Goal: Task Accomplishment & Management: Complete application form

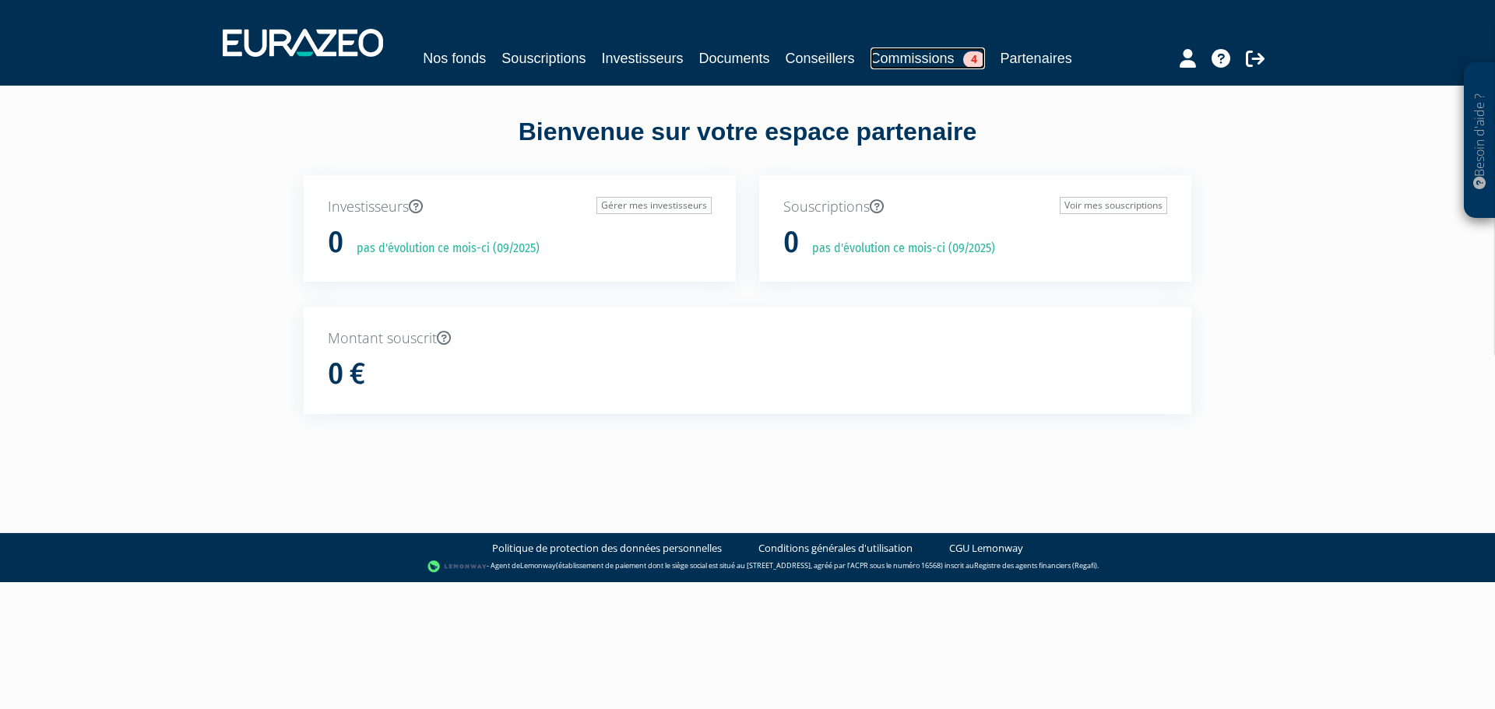
click at [897, 55] on link "Commissions 4" at bounding box center [927, 58] width 114 height 22
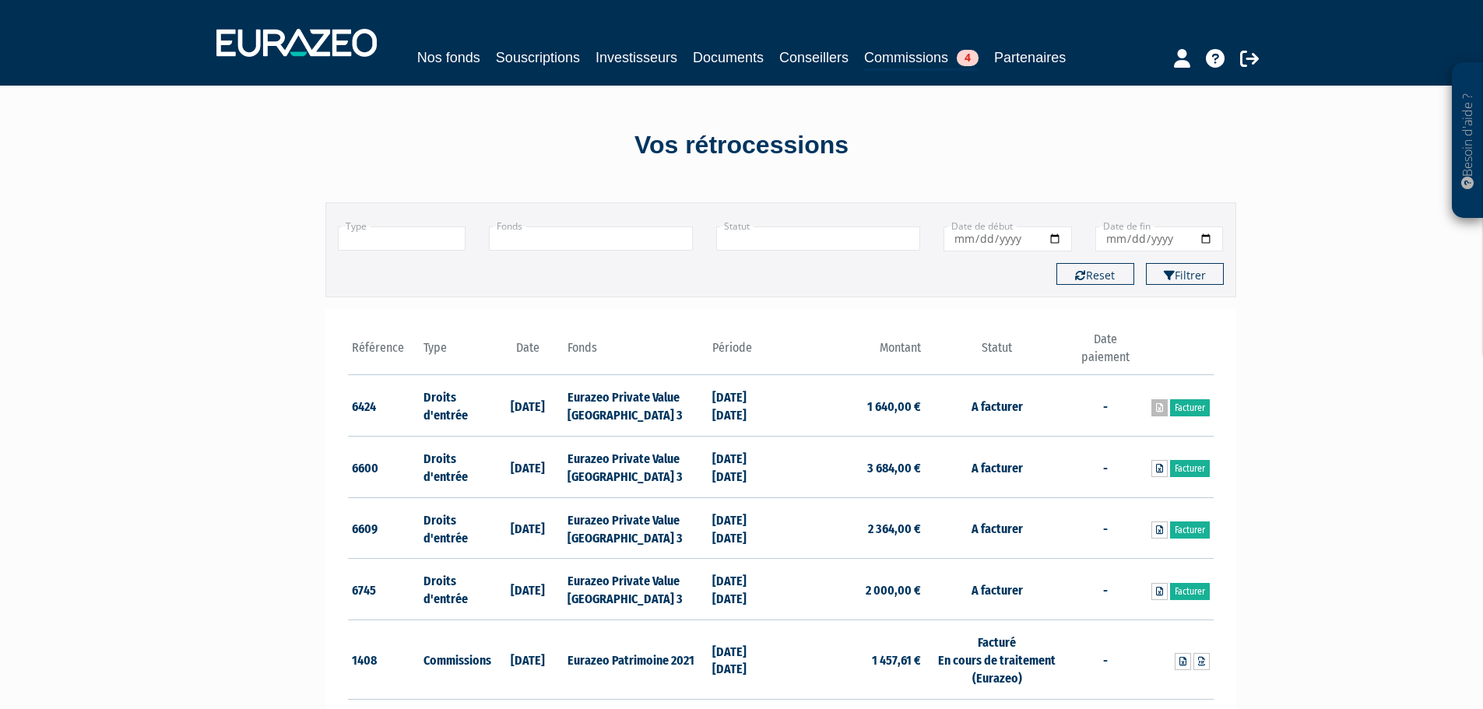
click at [1159, 407] on icon at bounding box center [1159, 407] width 7 height 9
click at [1180, 408] on link "Facturer" at bounding box center [1190, 407] width 40 height 17
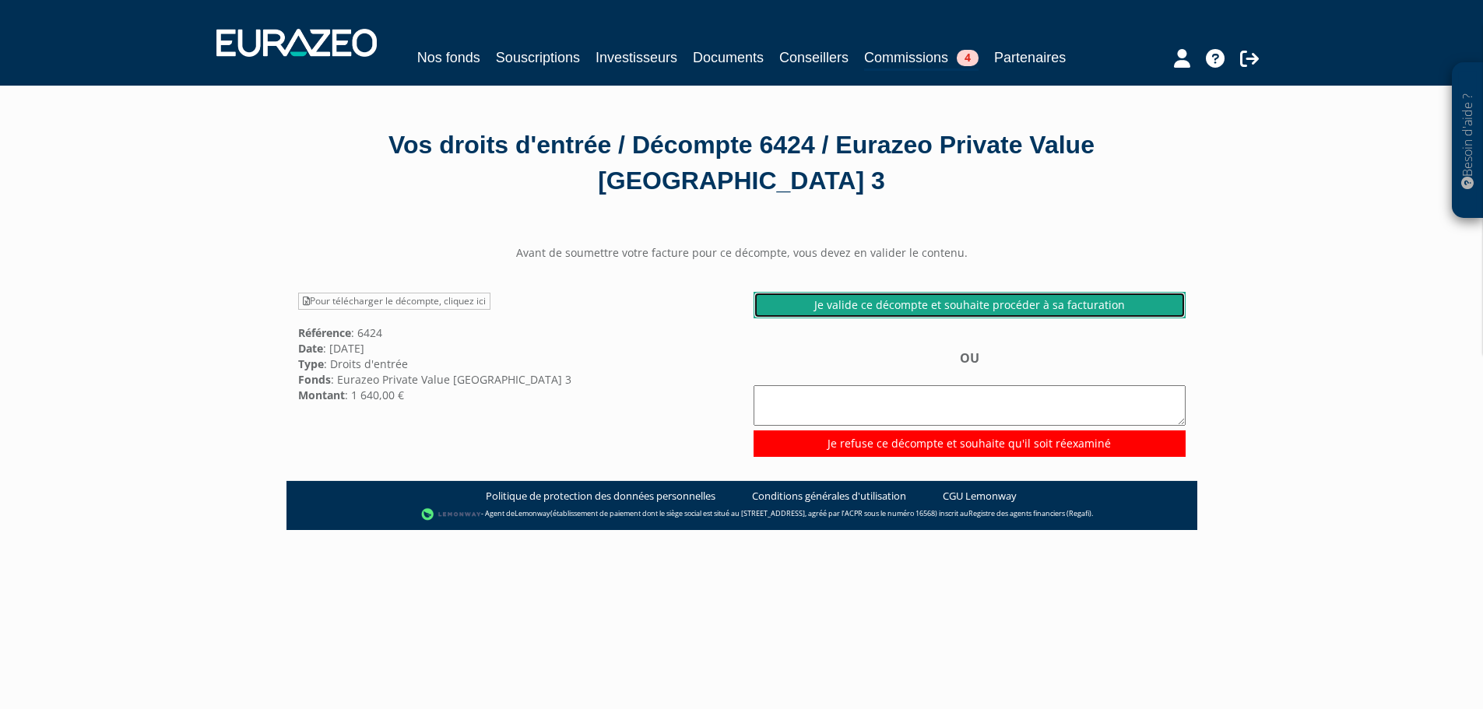
click at [957, 304] on link "Je valide ce décompte et souhaite procéder à sa facturation" at bounding box center [970, 305] width 432 height 26
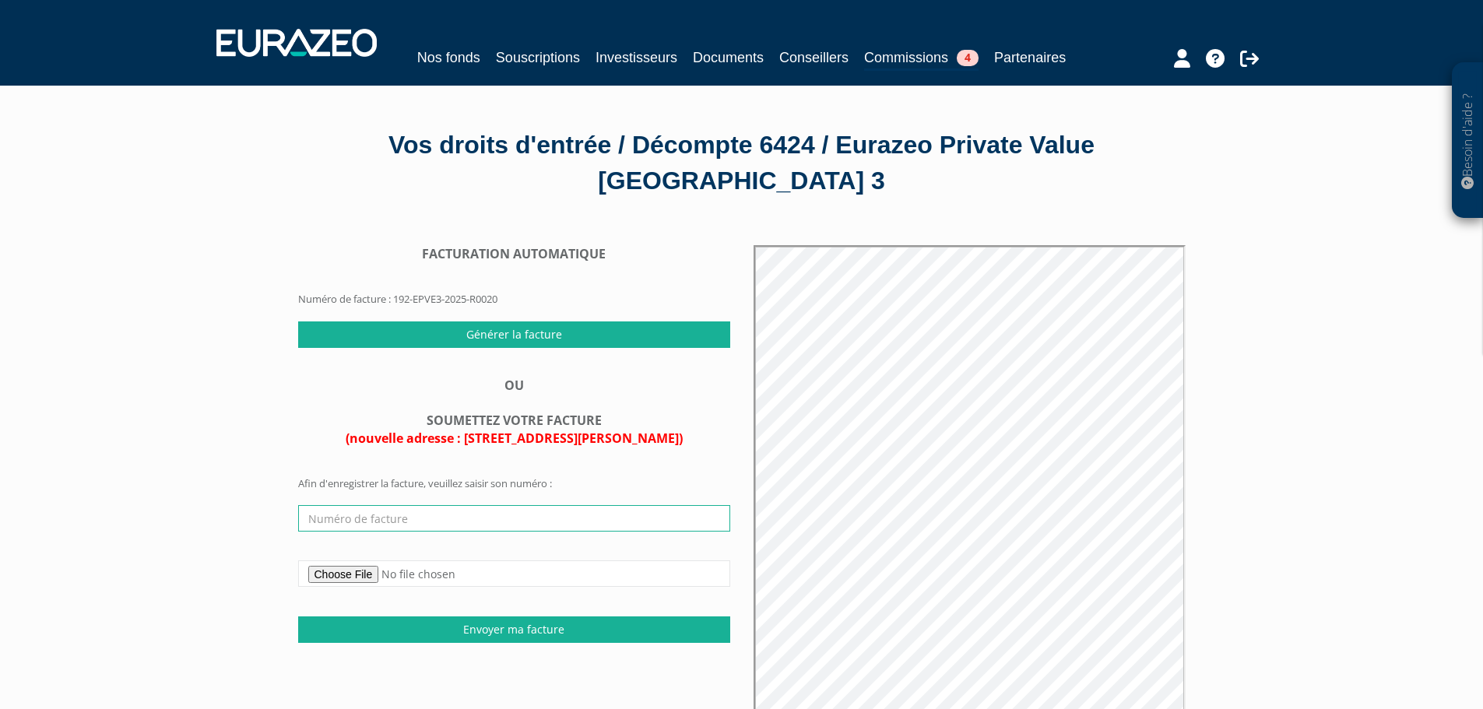
click at [387, 523] on input "text" at bounding box center [514, 518] width 432 height 26
click at [374, 515] on input "text" at bounding box center [514, 518] width 432 height 26
type input "20250800071"
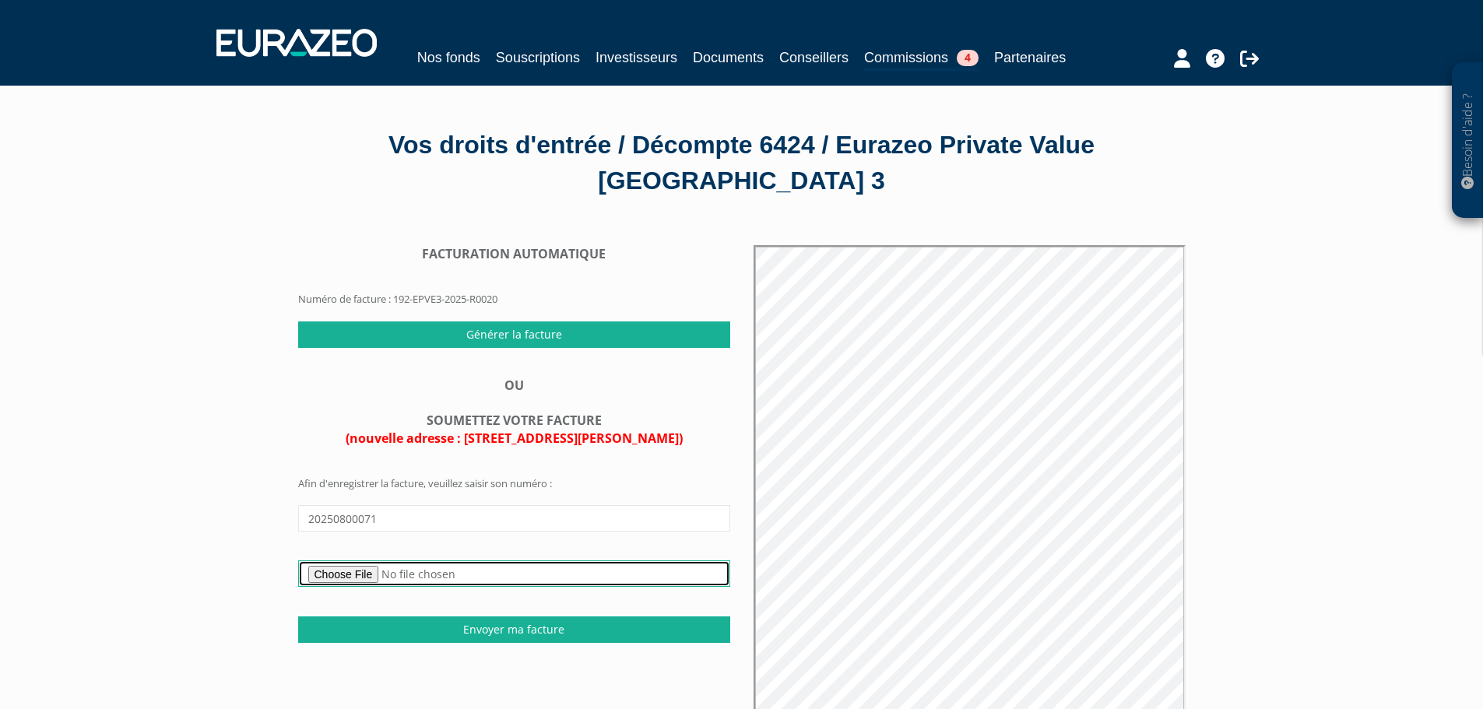
click at [393, 578] on input "file" at bounding box center [514, 574] width 432 height 26
type input "C:\fakepath\EURAZEO-2025.08-DE-EPVE3-1640€.pdf"
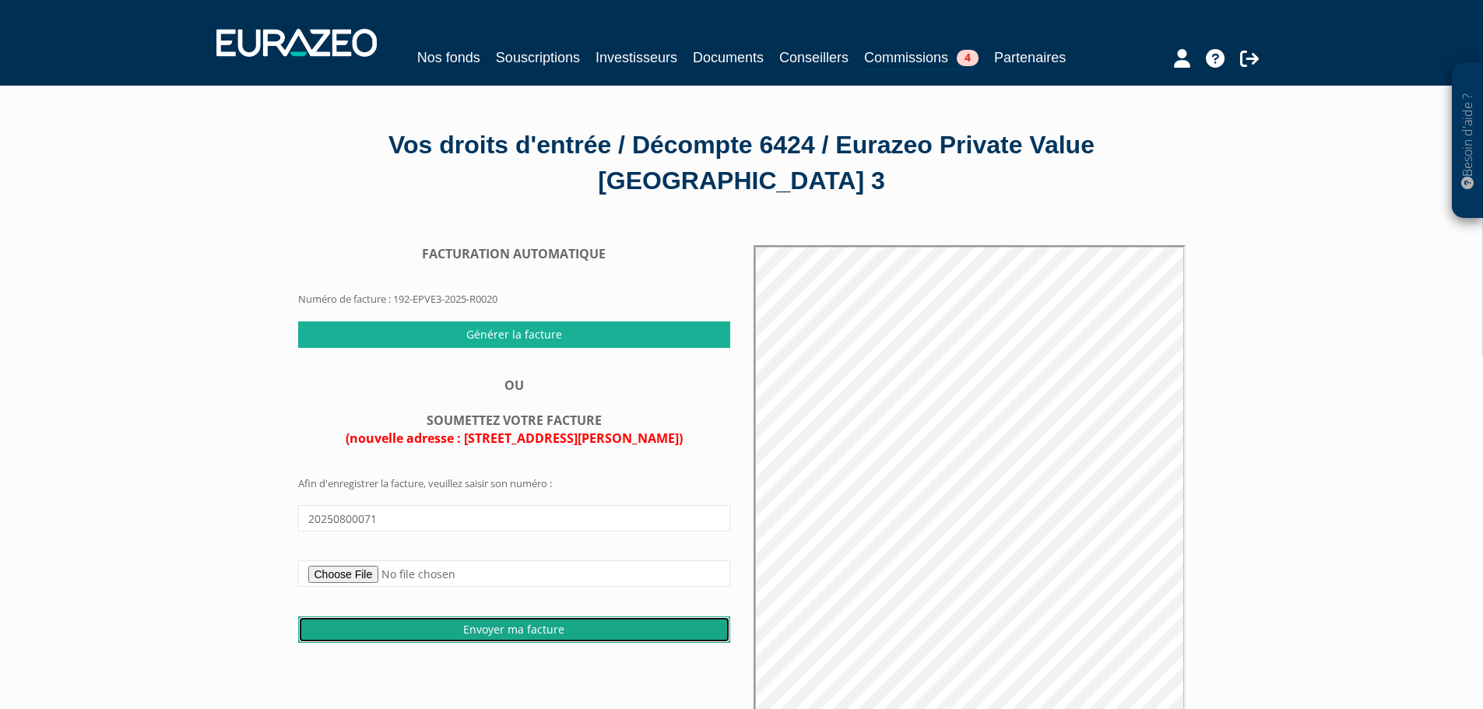
drag, startPoint x: 542, startPoint y: 628, endPoint x: 817, endPoint y: 51, distance: 639.8
click at [542, 628] on input "Envoyer ma facture" at bounding box center [514, 630] width 432 height 26
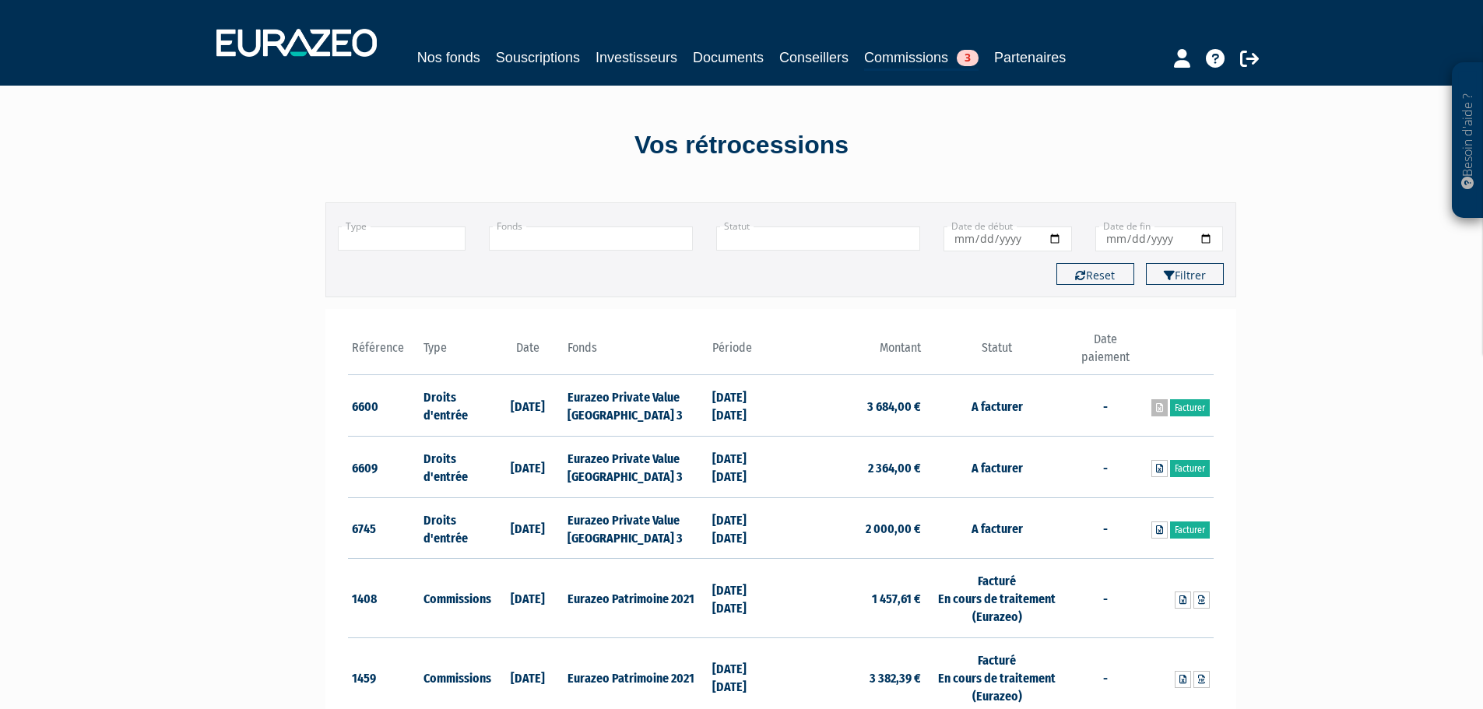
click at [1162, 407] on icon at bounding box center [1159, 407] width 7 height 9
click at [1189, 406] on link "Facturer" at bounding box center [1190, 407] width 40 height 17
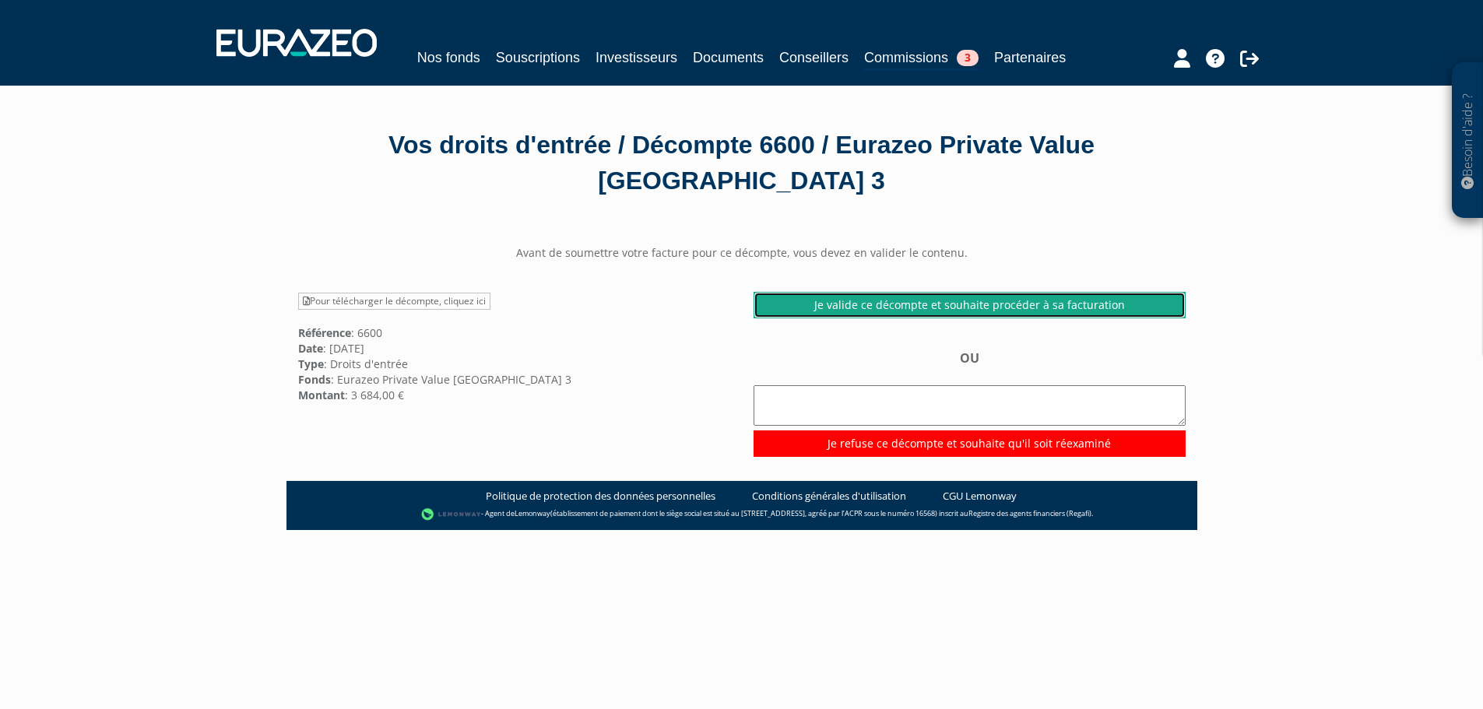
click at [950, 305] on link "Je valide ce décompte et souhaite procéder à sa facturation" at bounding box center [970, 305] width 432 height 26
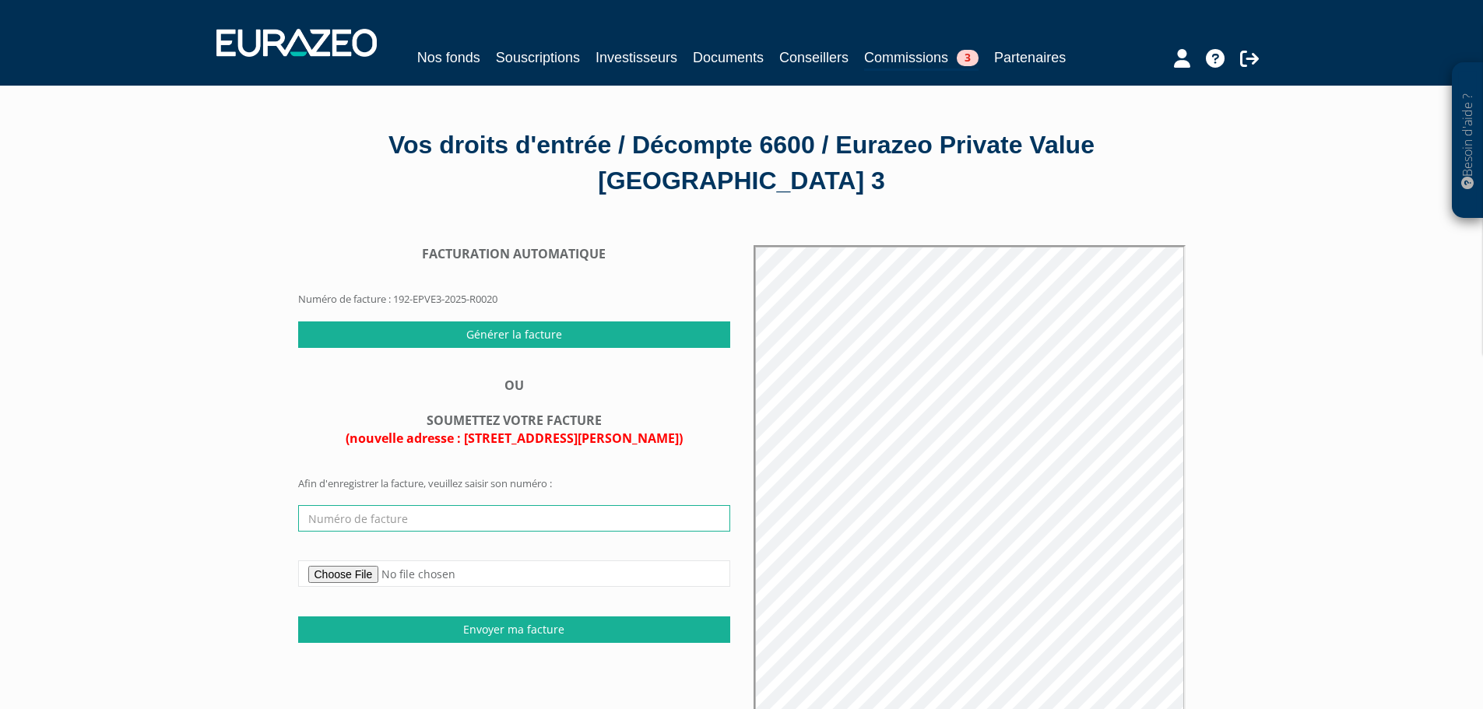
click at [383, 514] on input "text" at bounding box center [514, 518] width 432 height 26
type input "20250800072"
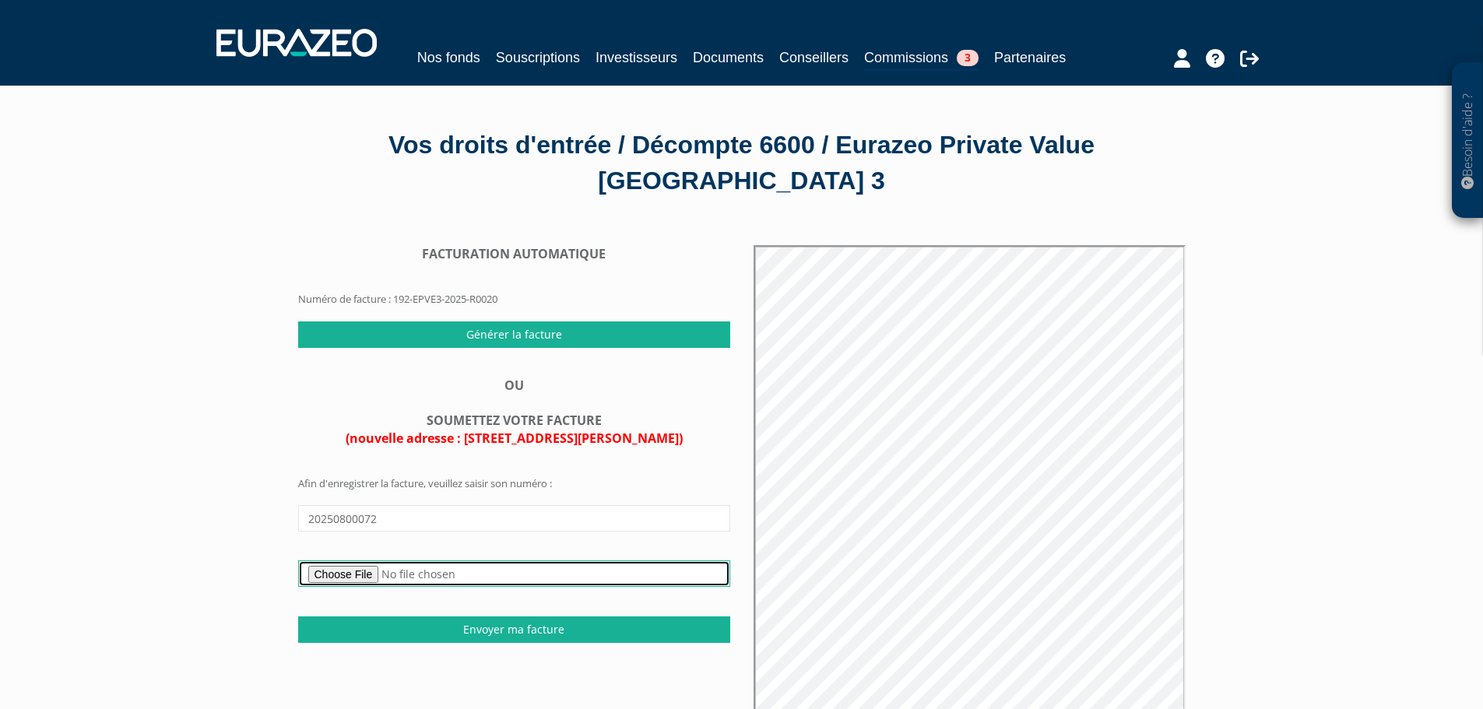
click at [392, 574] on input "file" at bounding box center [514, 574] width 432 height 26
type input "C:\fakepath\EURAZEO-2025.08-DE-EPVE3-3684€.pdf"
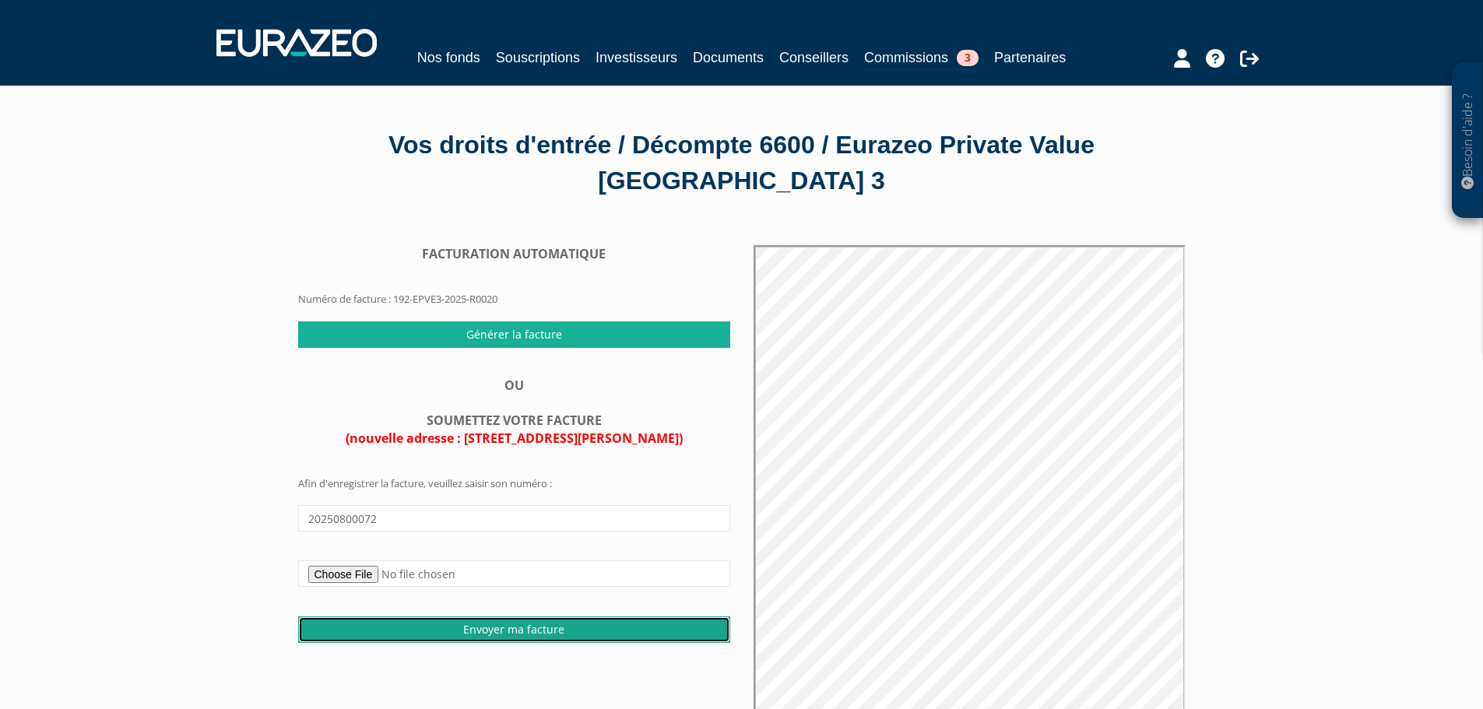
click at [534, 626] on input "Envoyer ma facture" at bounding box center [514, 630] width 432 height 26
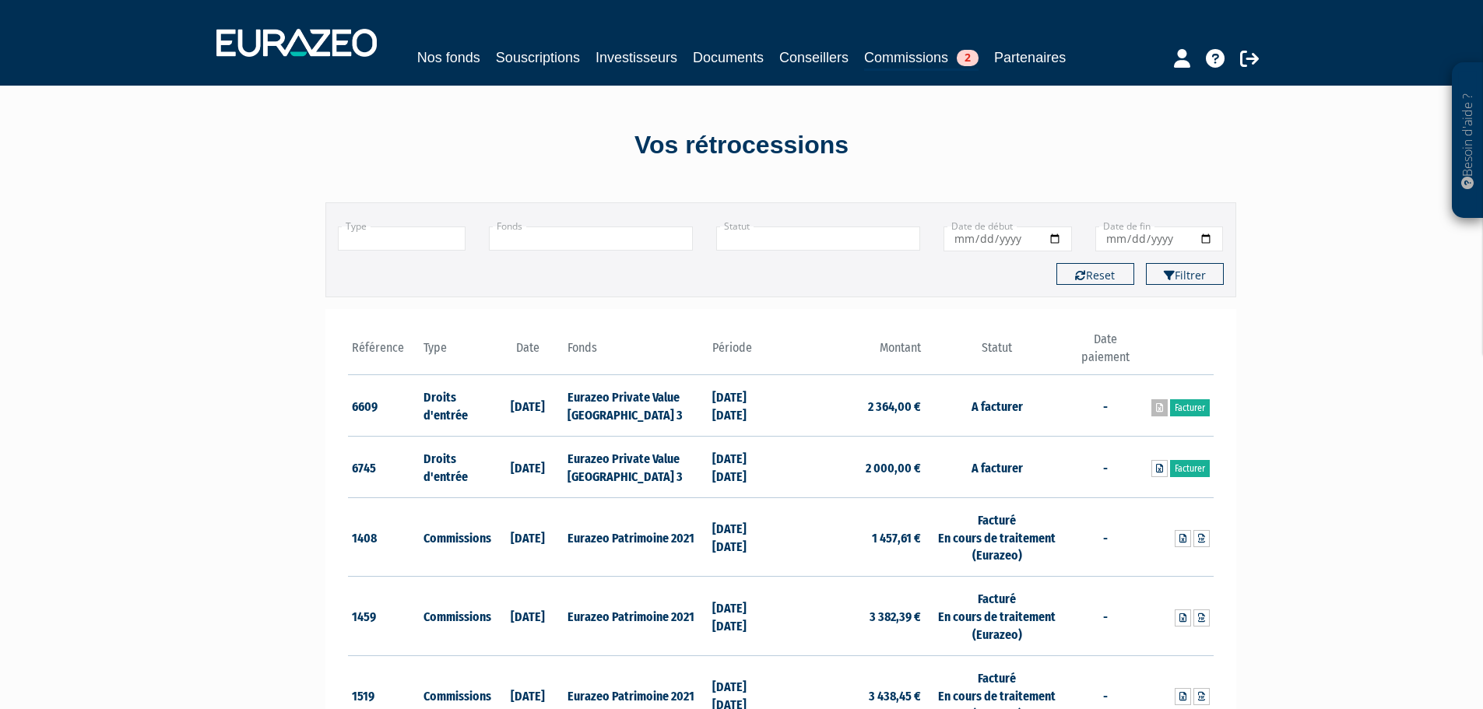
click at [1159, 408] on icon at bounding box center [1159, 407] width 7 height 9
click at [1201, 405] on link "Facturer" at bounding box center [1190, 407] width 40 height 17
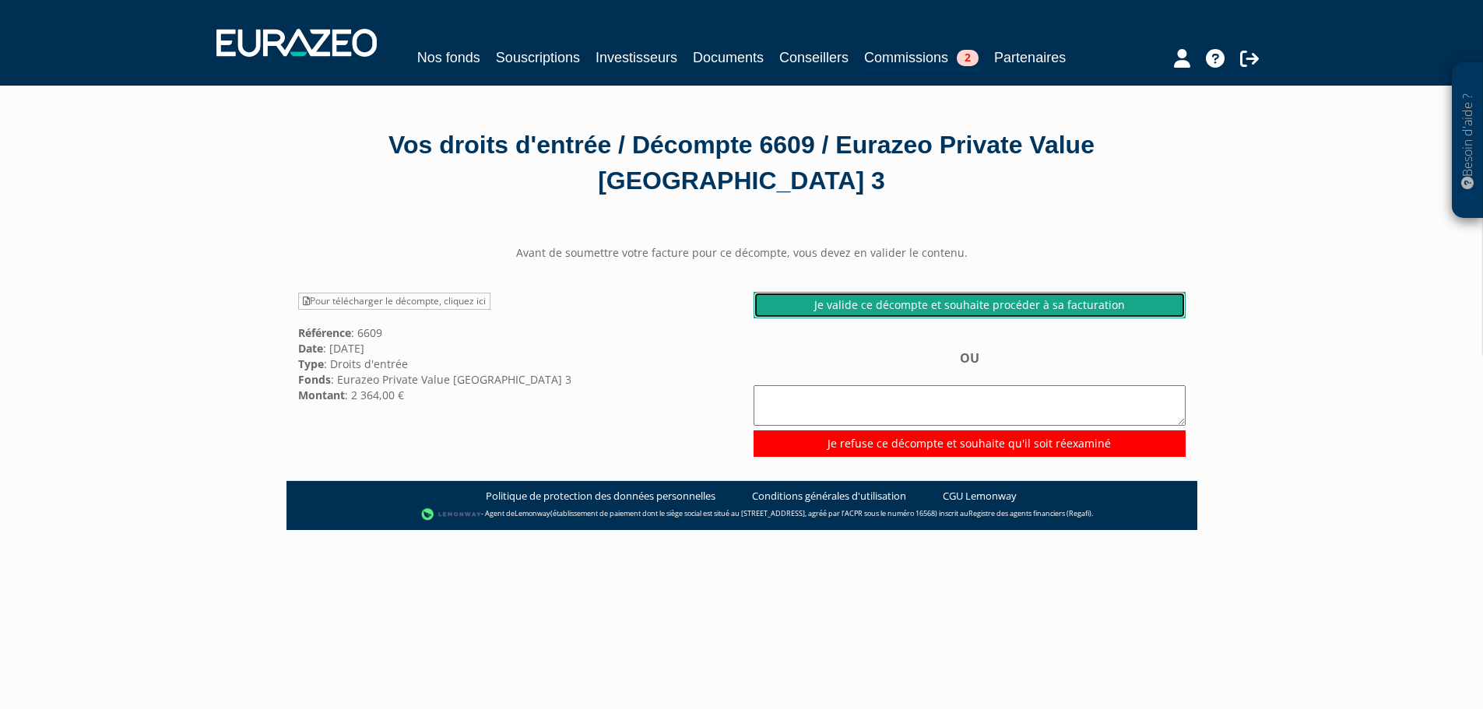
click at [957, 307] on link "Je valide ce décompte et souhaite procéder à sa facturation" at bounding box center [970, 305] width 432 height 26
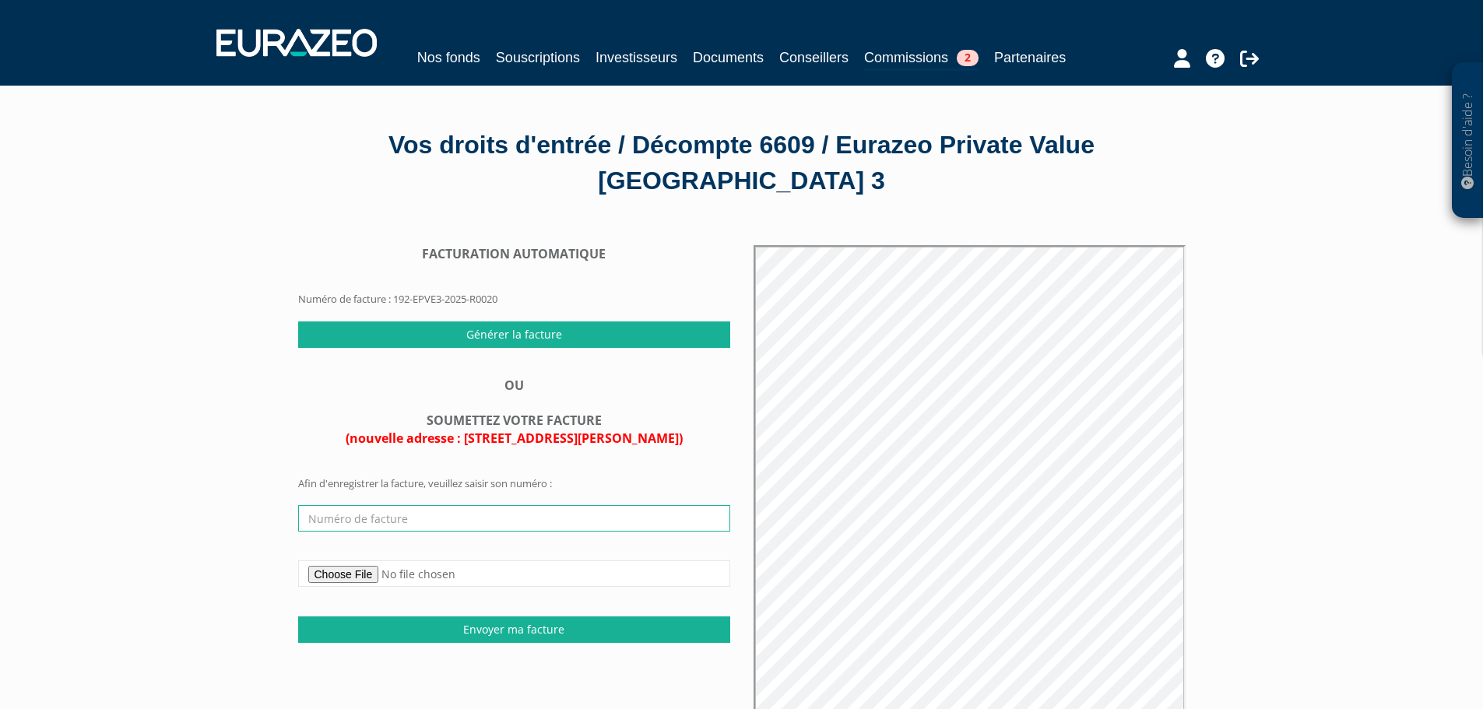
click at [369, 519] on input "text" at bounding box center [514, 518] width 432 height 26
click at [332, 515] on input "text" at bounding box center [514, 518] width 432 height 26
click at [390, 514] on input "20250800072" at bounding box center [514, 518] width 432 height 26
type input "20250800073"
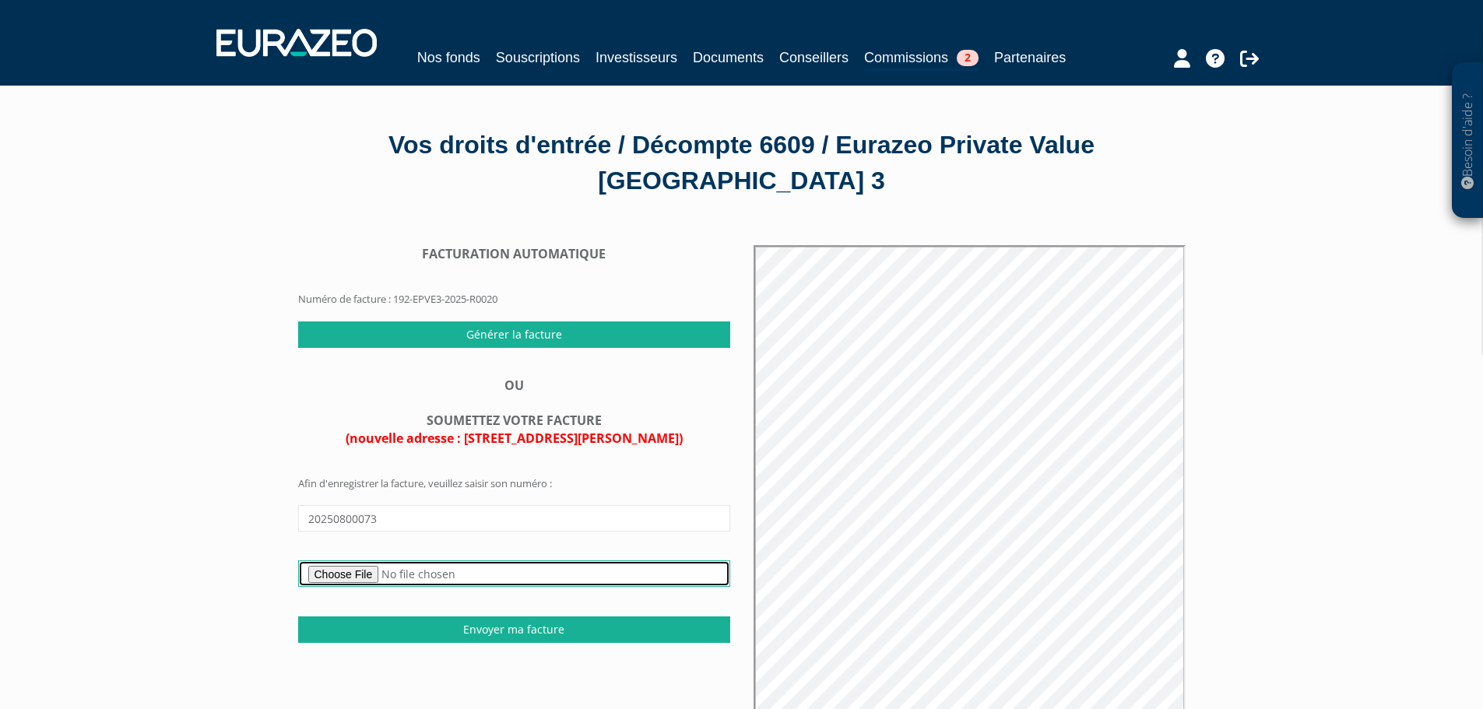
click at [378, 578] on input "file" at bounding box center [514, 574] width 432 height 26
type input "C:\fakepath\EURAZEO-2025.08-DE-EPVE3-2364€.pdf"
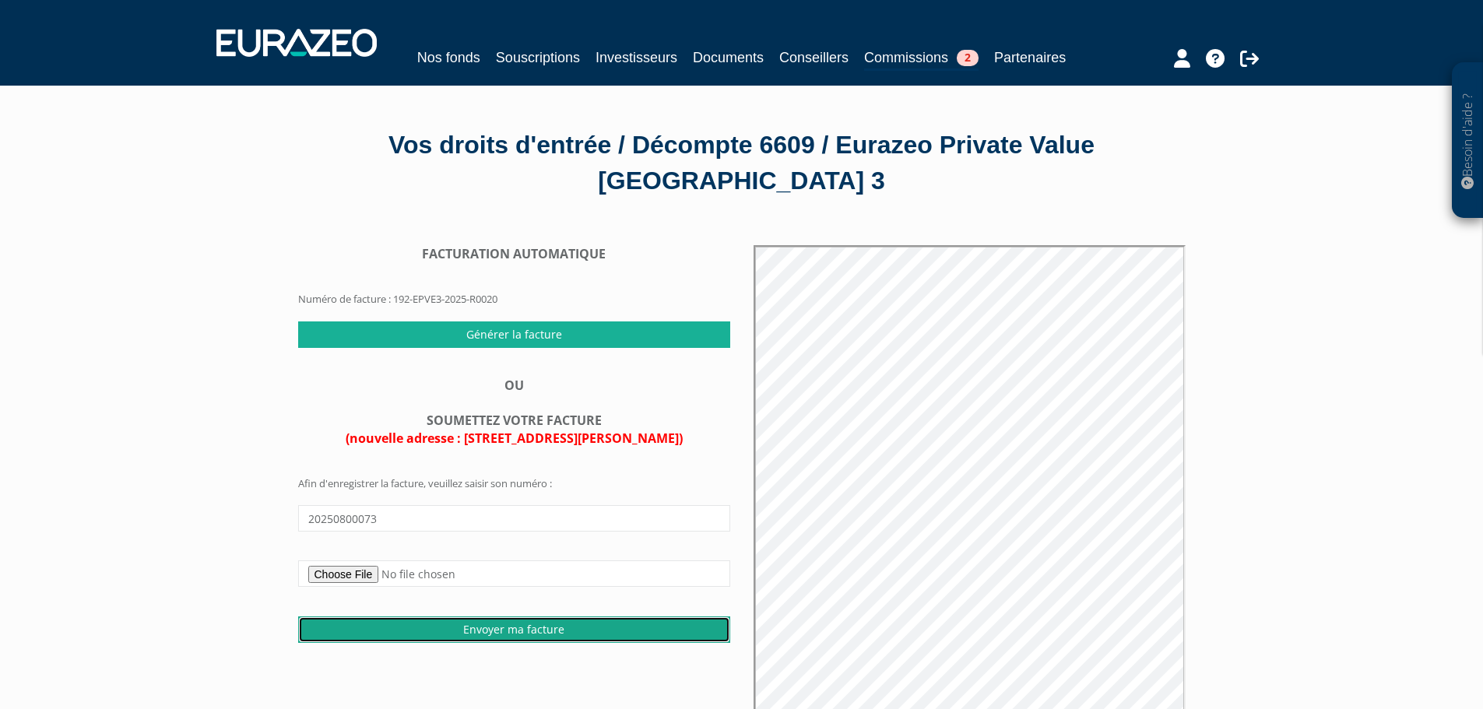
click at [507, 631] on input "Envoyer ma facture" at bounding box center [514, 630] width 432 height 26
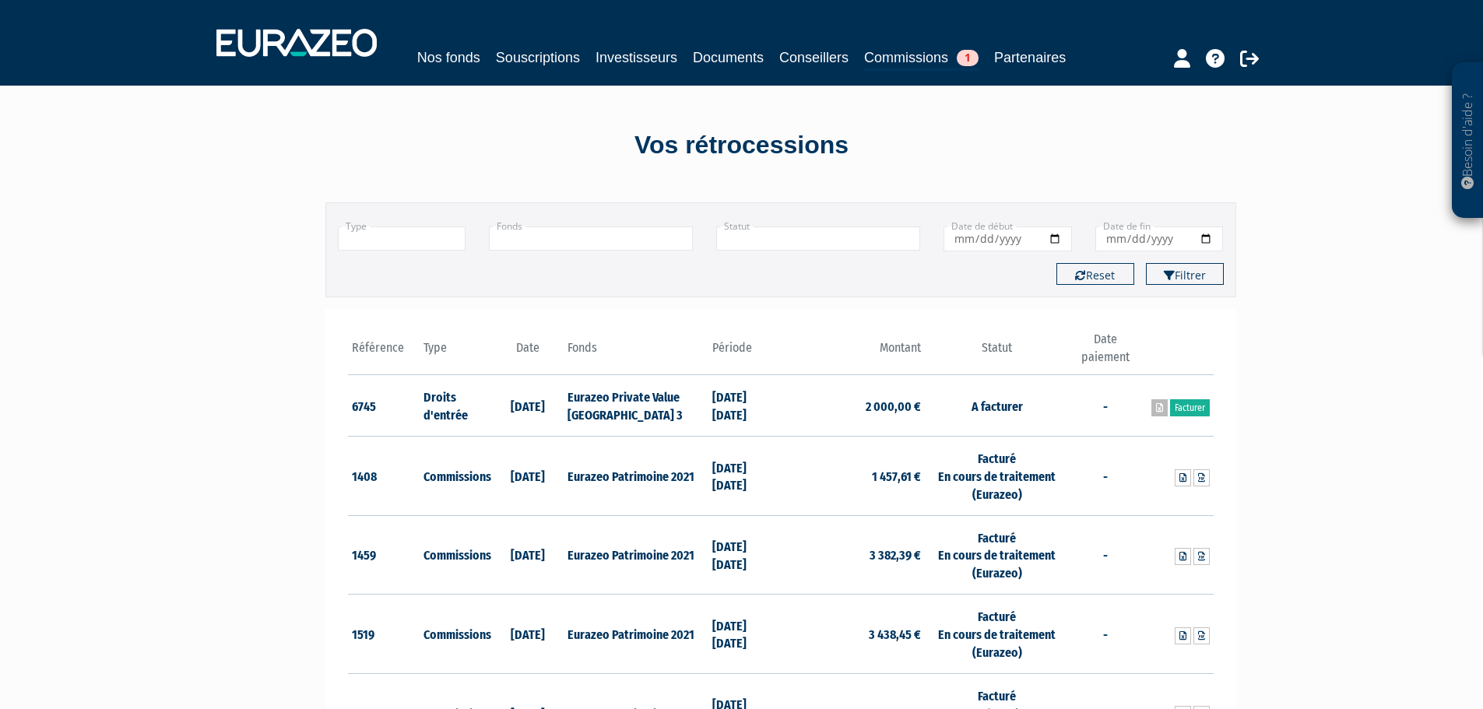
click at [1159, 409] on icon at bounding box center [1159, 407] width 7 height 9
click at [1185, 401] on link "Facturer" at bounding box center [1190, 407] width 40 height 17
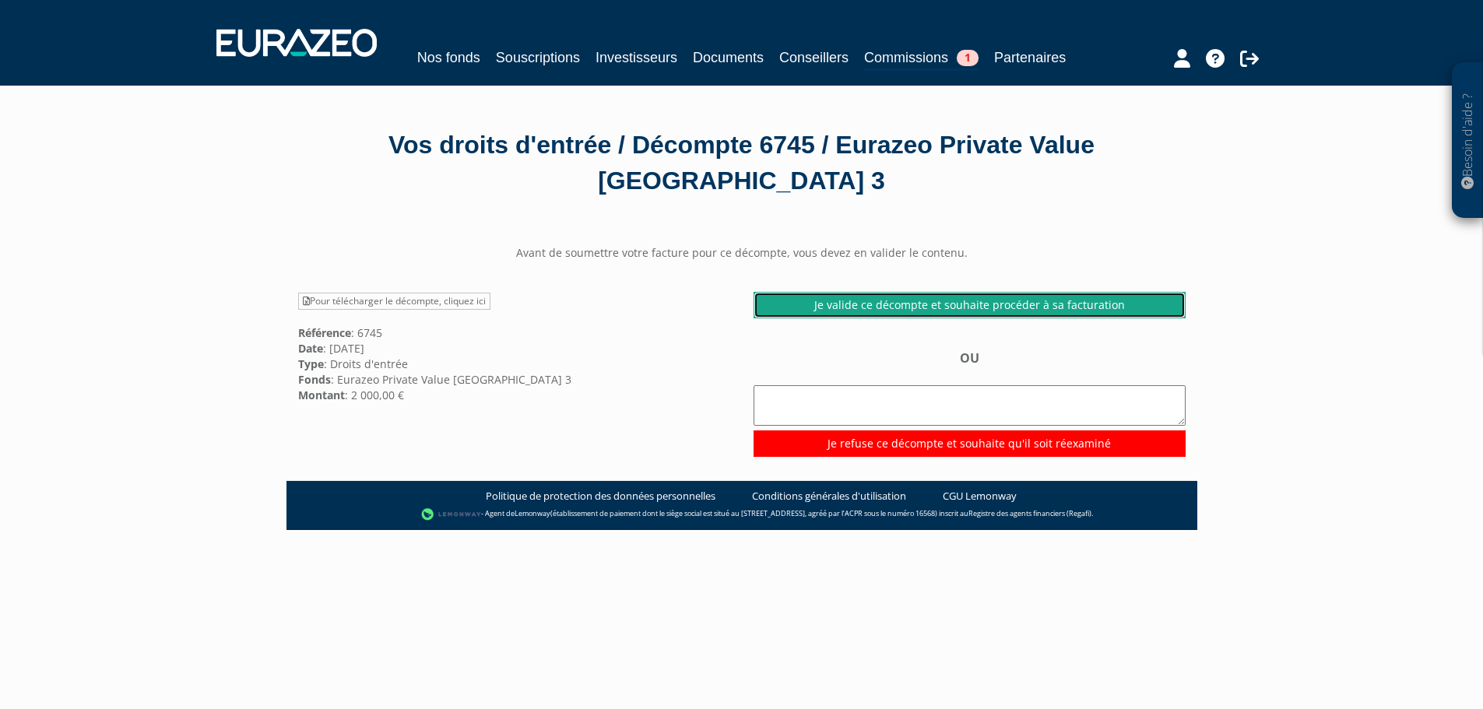
click at [944, 303] on link "Je valide ce décompte et souhaite procéder à sa facturation" at bounding box center [970, 305] width 432 height 26
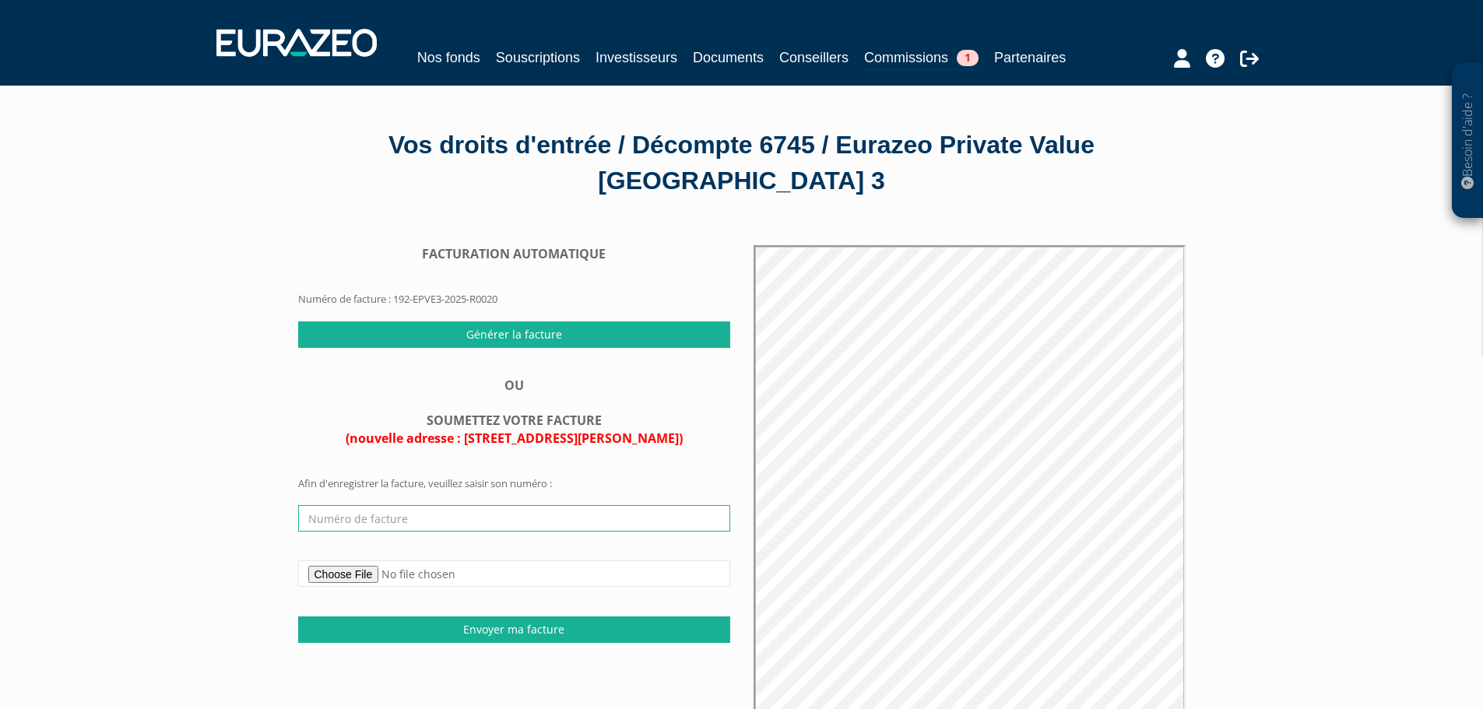
click at [397, 518] on input "text" at bounding box center [514, 518] width 432 height 26
click at [407, 521] on input "text" at bounding box center [514, 518] width 432 height 26
type input "20250800074"
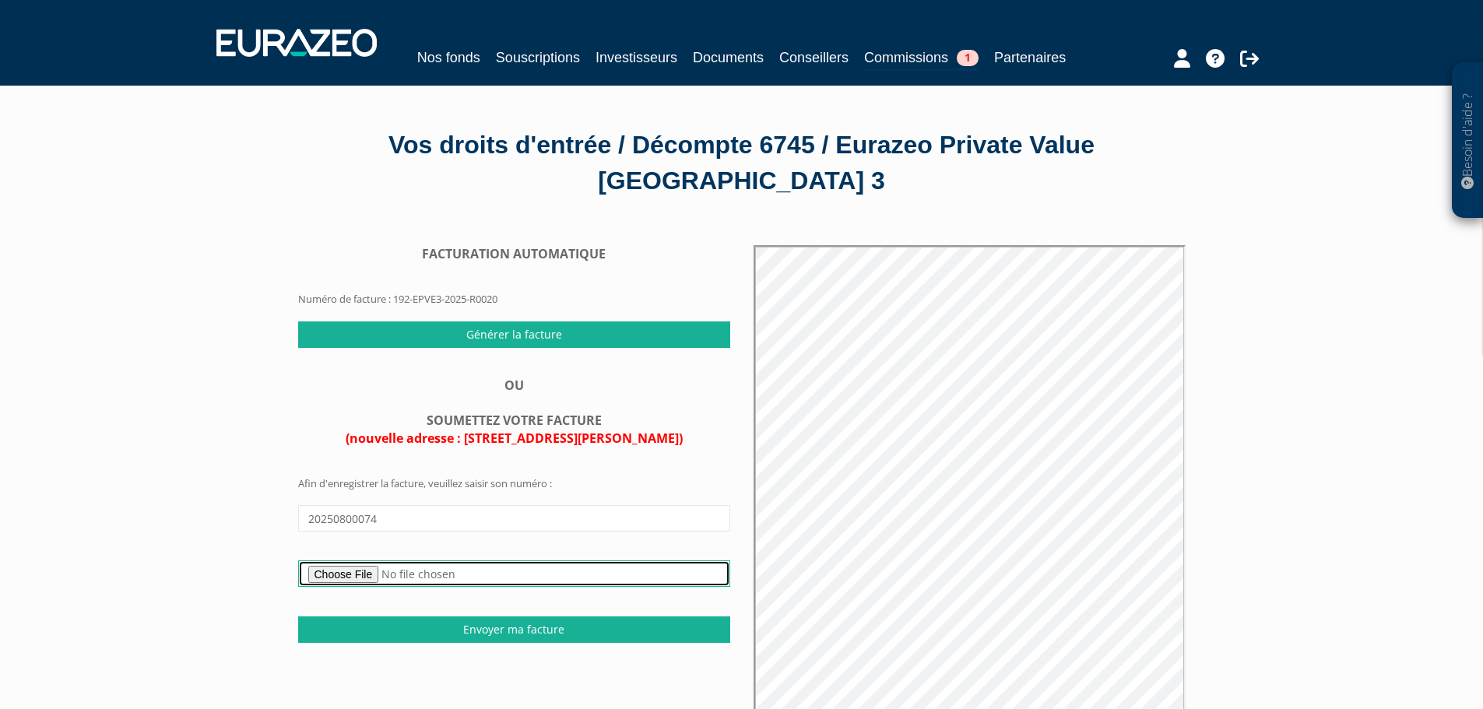
click at [376, 564] on input "file" at bounding box center [514, 574] width 432 height 26
type input "C:\fakepath\EURAZEO-2025.08-DE-EPVE3-2000€.pdf"
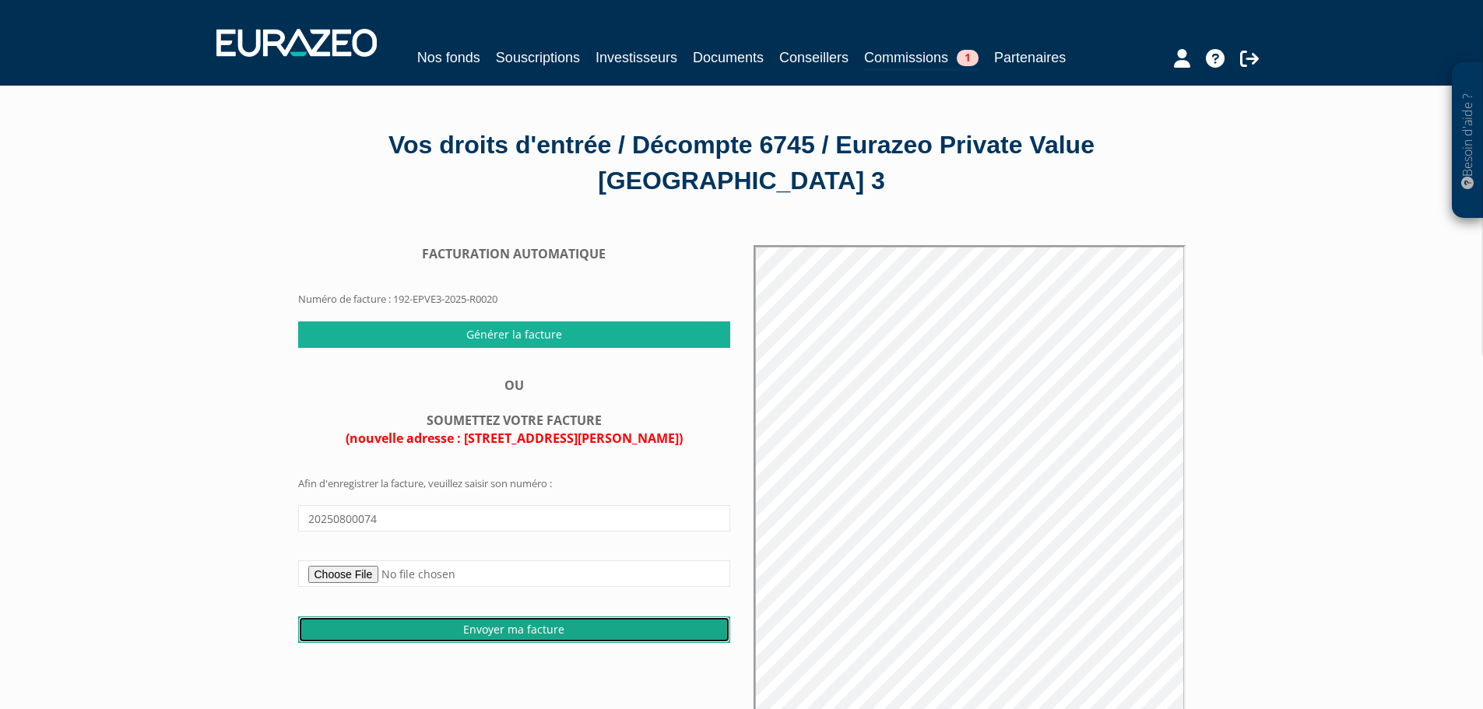
click at [512, 635] on input "Envoyer ma facture" at bounding box center [514, 630] width 432 height 26
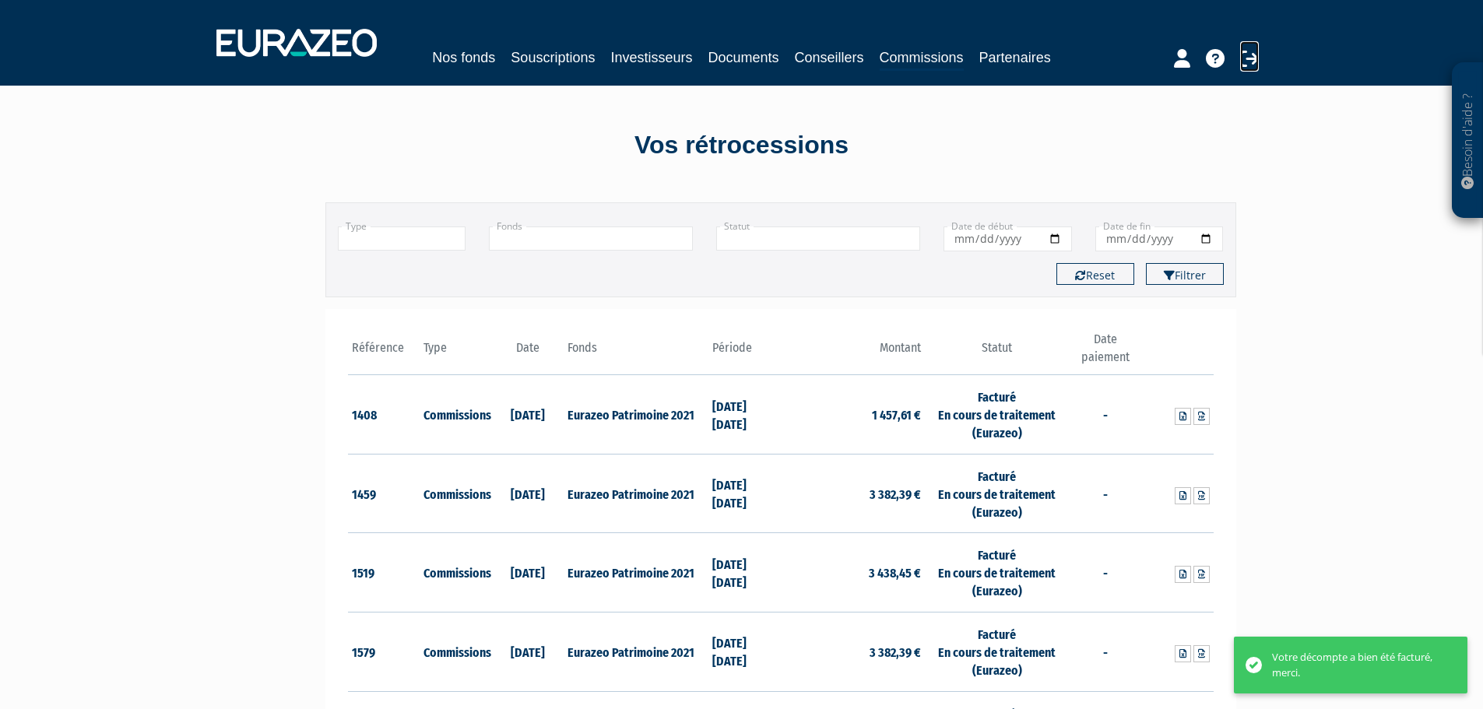
click at [1247, 62] on icon at bounding box center [1249, 58] width 19 height 19
